Goal: Task Accomplishment & Management: Use online tool/utility

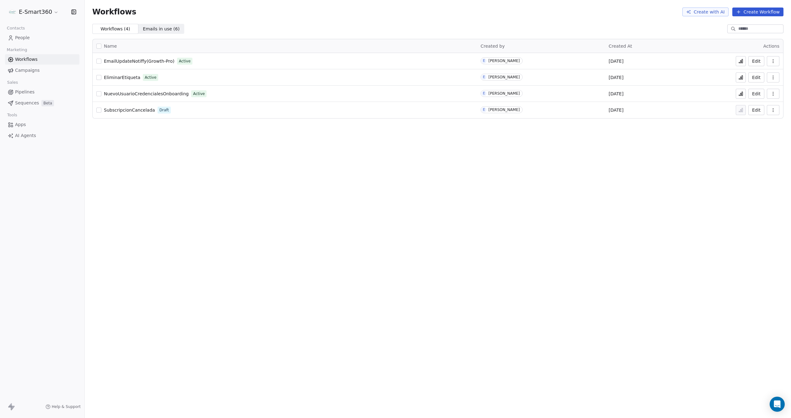
click at [218, 31] on div "Workflows ( 4 ) Workflows ( 4 ) Emails in use ( 6 ) Emails in use ( 6 )" at bounding box center [438, 29] width 706 height 10
click at [564, 17] on div "Workflows Create with AI Create Workflow" at bounding box center [438, 12] width 706 height 24
click at [126, 8] on span "Workflows" at bounding box center [114, 12] width 44 height 9
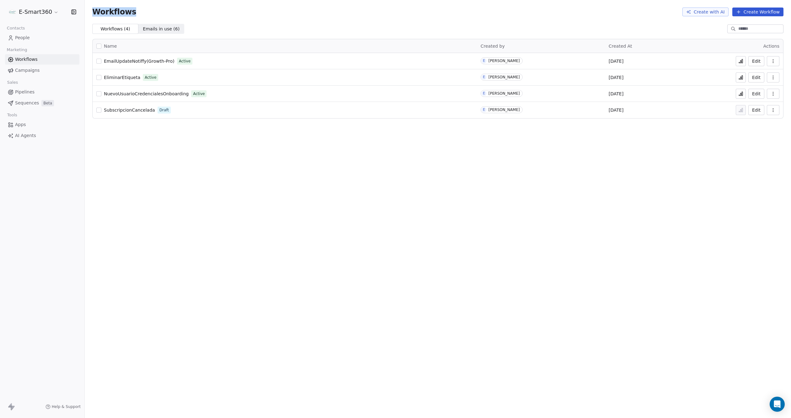
click at [126, 8] on span "Workflows" at bounding box center [114, 12] width 44 height 9
click at [159, 8] on div "Workflows Create with AI Create Workflow" at bounding box center [437, 12] width 691 height 9
click at [213, 20] on div "Workflows Create with AI Create Workflow" at bounding box center [438, 12] width 706 height 24
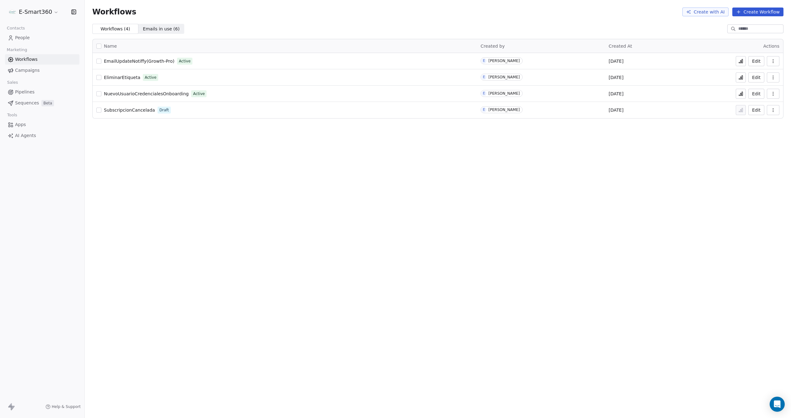
click at [213, 20] on div "Workflows Create with AI Create Workflow" at bounding box center [438, 12] width 706 height 24
click at [352, 34] on div "Name Created by Created At Actions EmailUpdateNotiffy(Growth-Pro) Active E [PER…" at bounding box center [438, 79] width 706 height 90
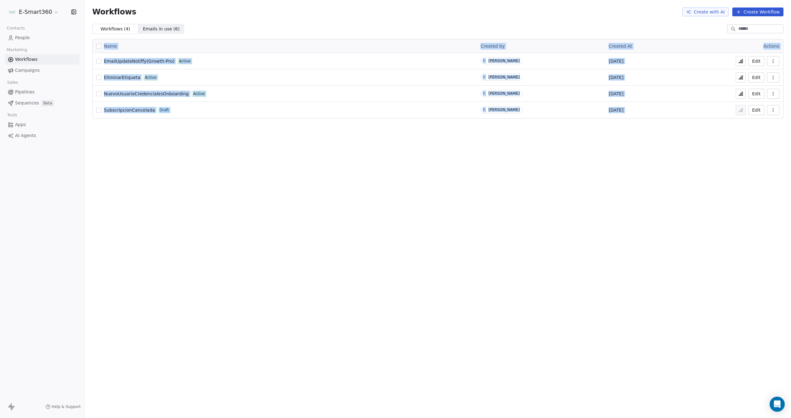
click at [352, 34] on div "Name Created by Created At Actions EmailUpdateNotiffy(Growth-Pro) Active E [PER…" at bounding box center [438, 79] width 706 height 90
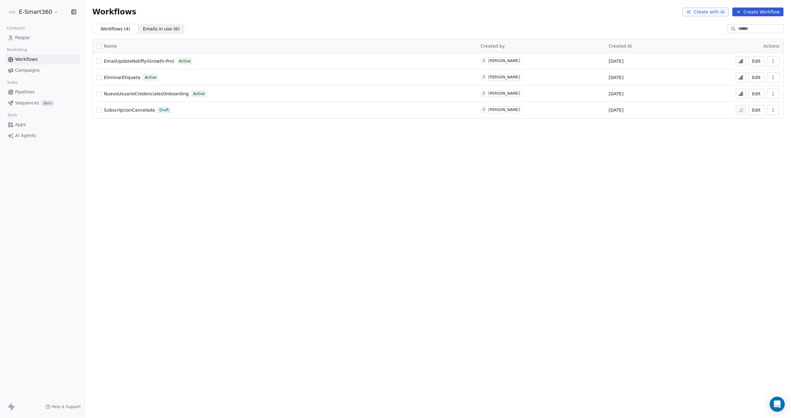
click at [356, 31] on div "Workflows ( 4 ) Workflows ( 4 ) Emails in use ( 6 ) Emails in use ( 6 )" at bounding box center [438, 29] width 706 height 10
